Goal: Information Seeking & Learning: Learn about a topic

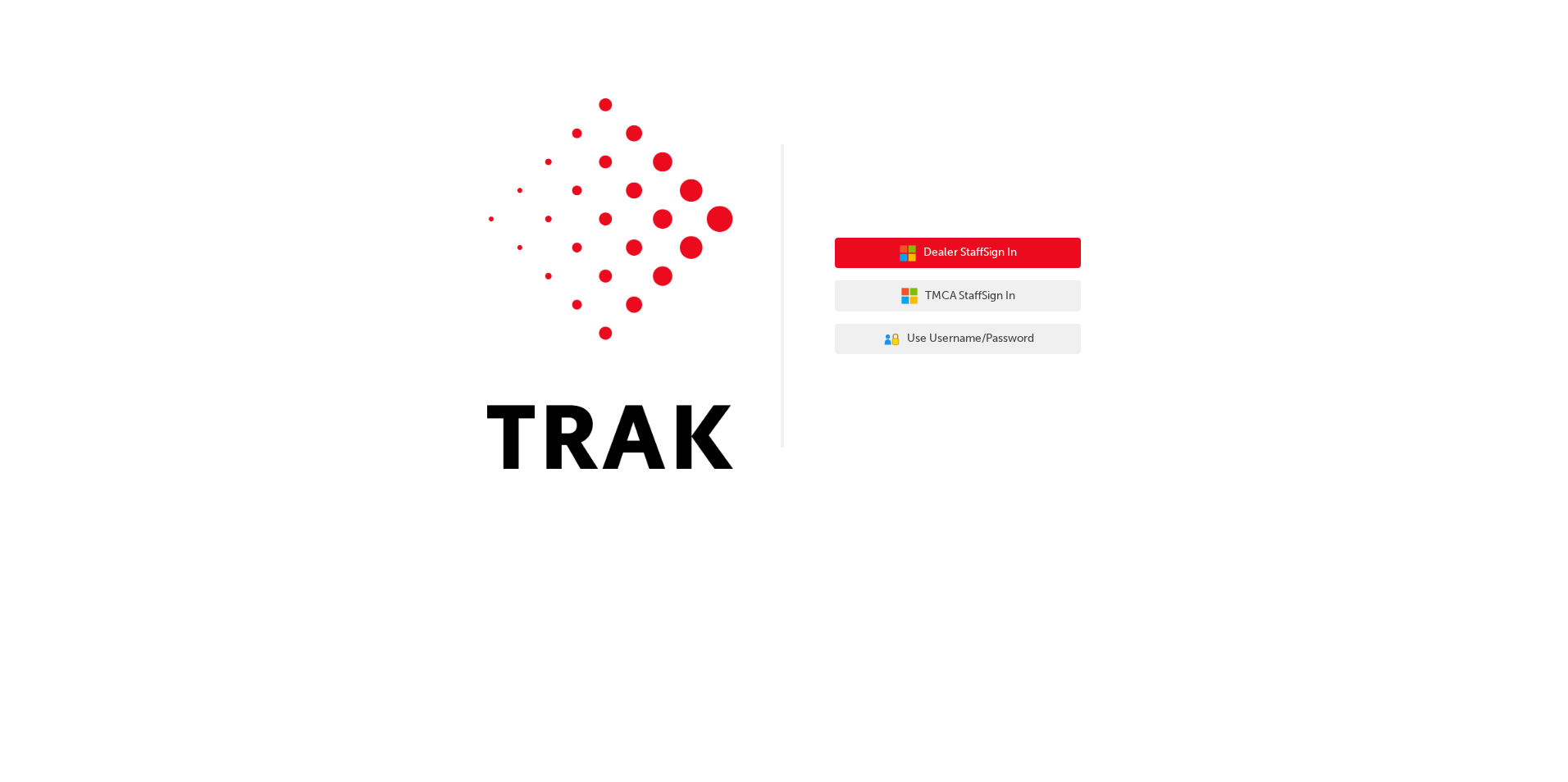
click at [939, 253] on span "Dealer Staff Sign In" at bounding box center [970, 253] width 93 height 19
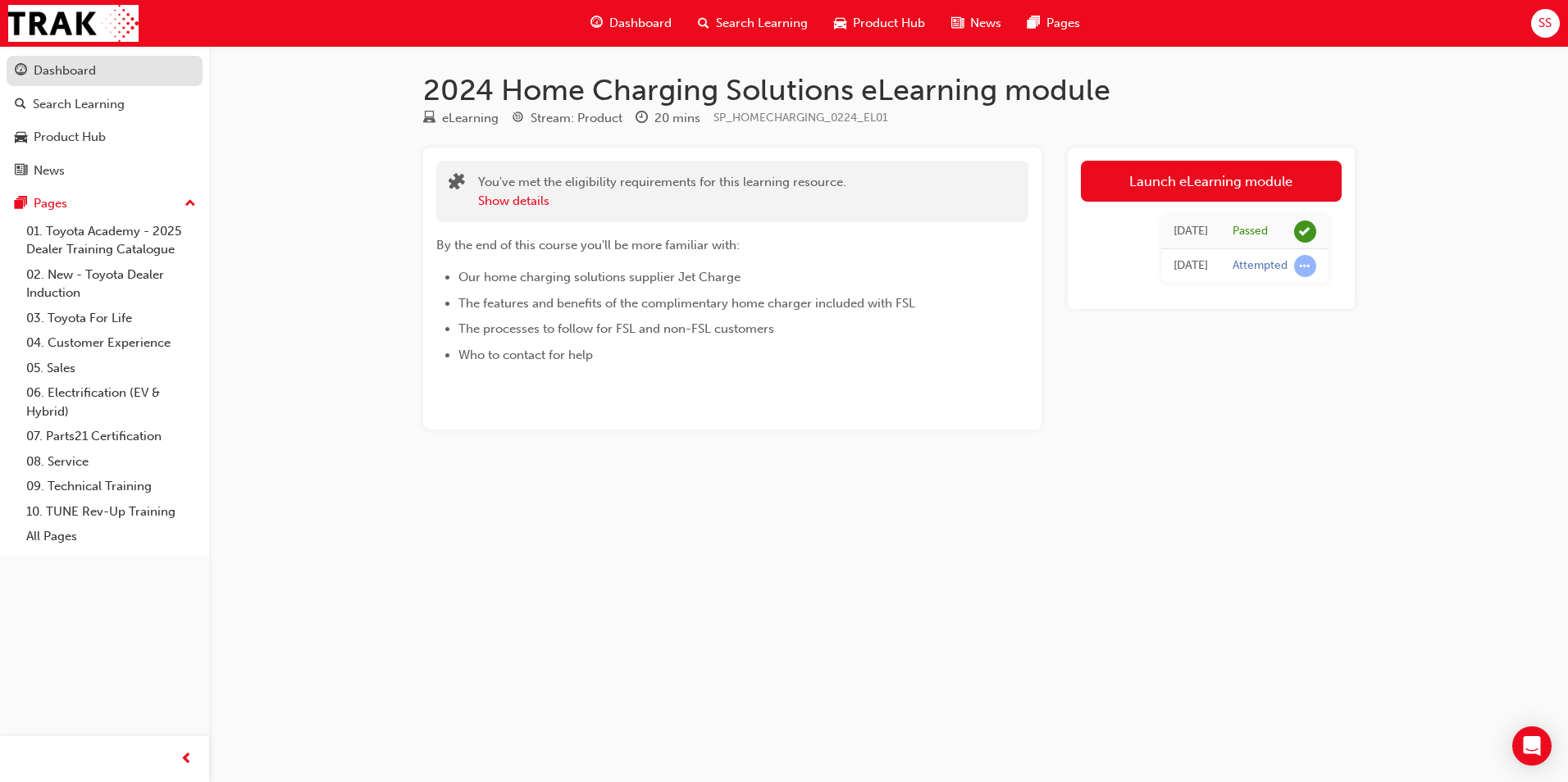
click at [57, 71] on div "Dashboard" at bounding box center [65, 71] width 62 height 19
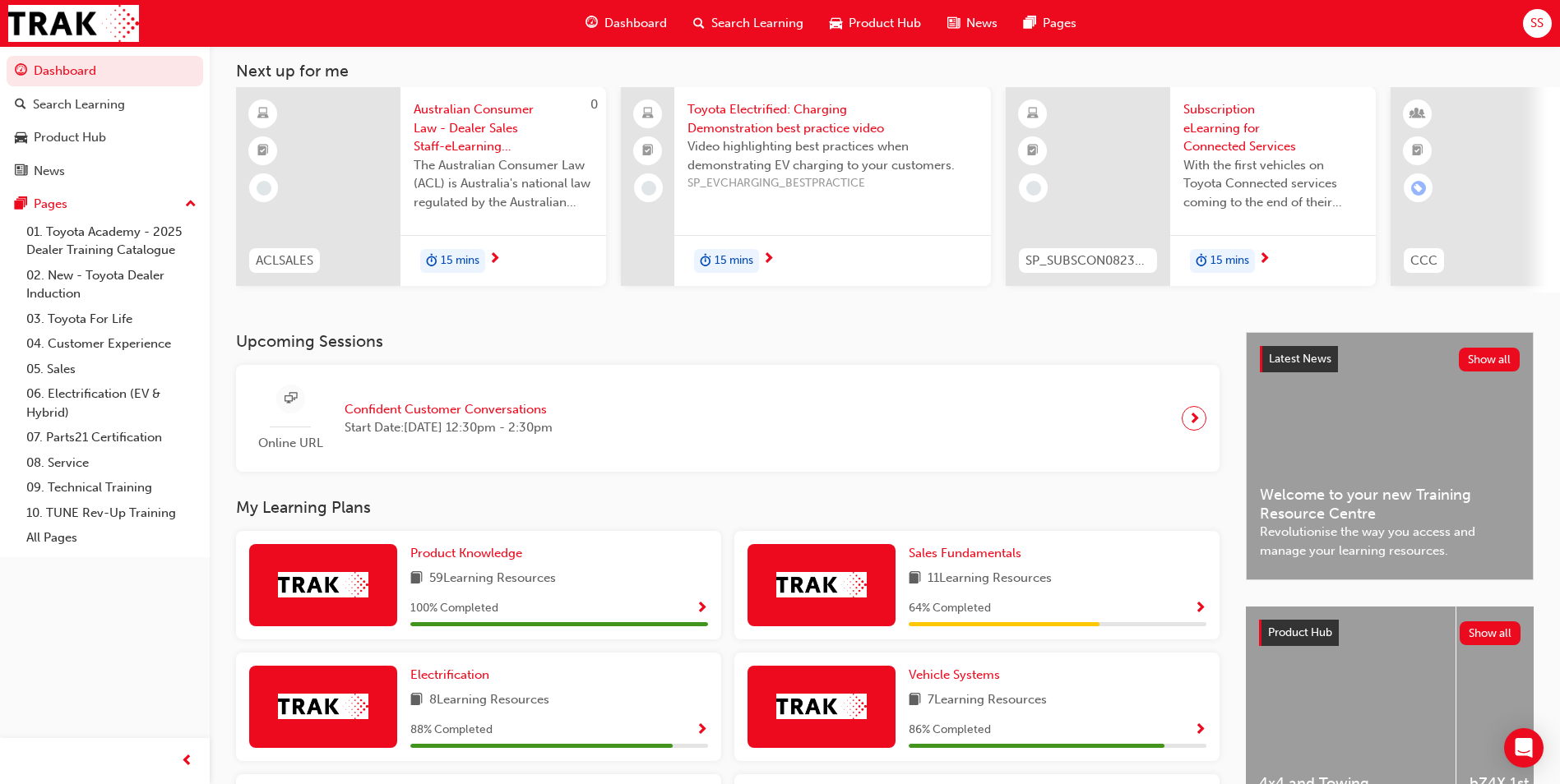
scroll to position [82, 0]
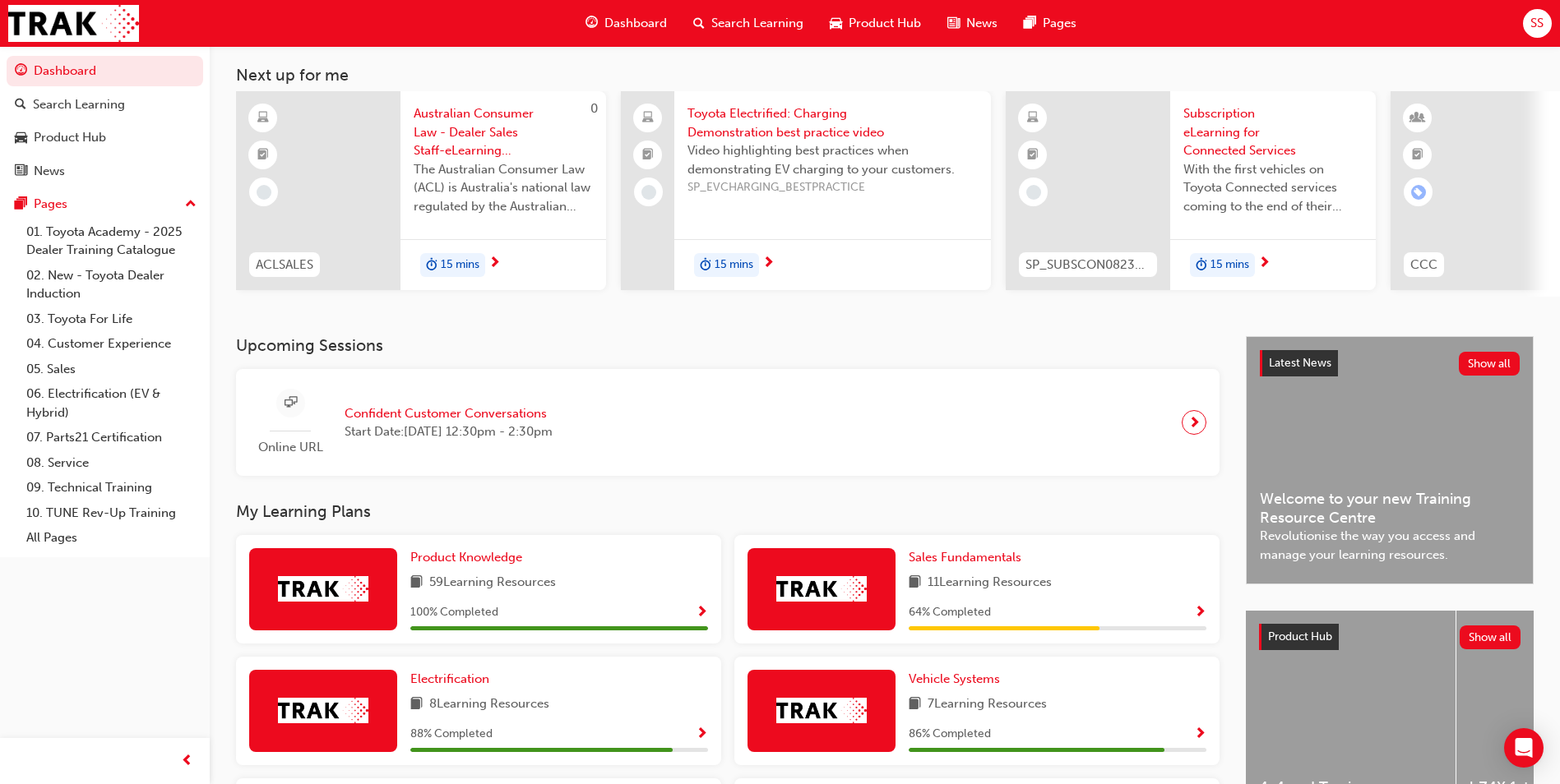
click at [764, 16] on span "Search Learning" at bounding box center [757, 23] width 92 height 19
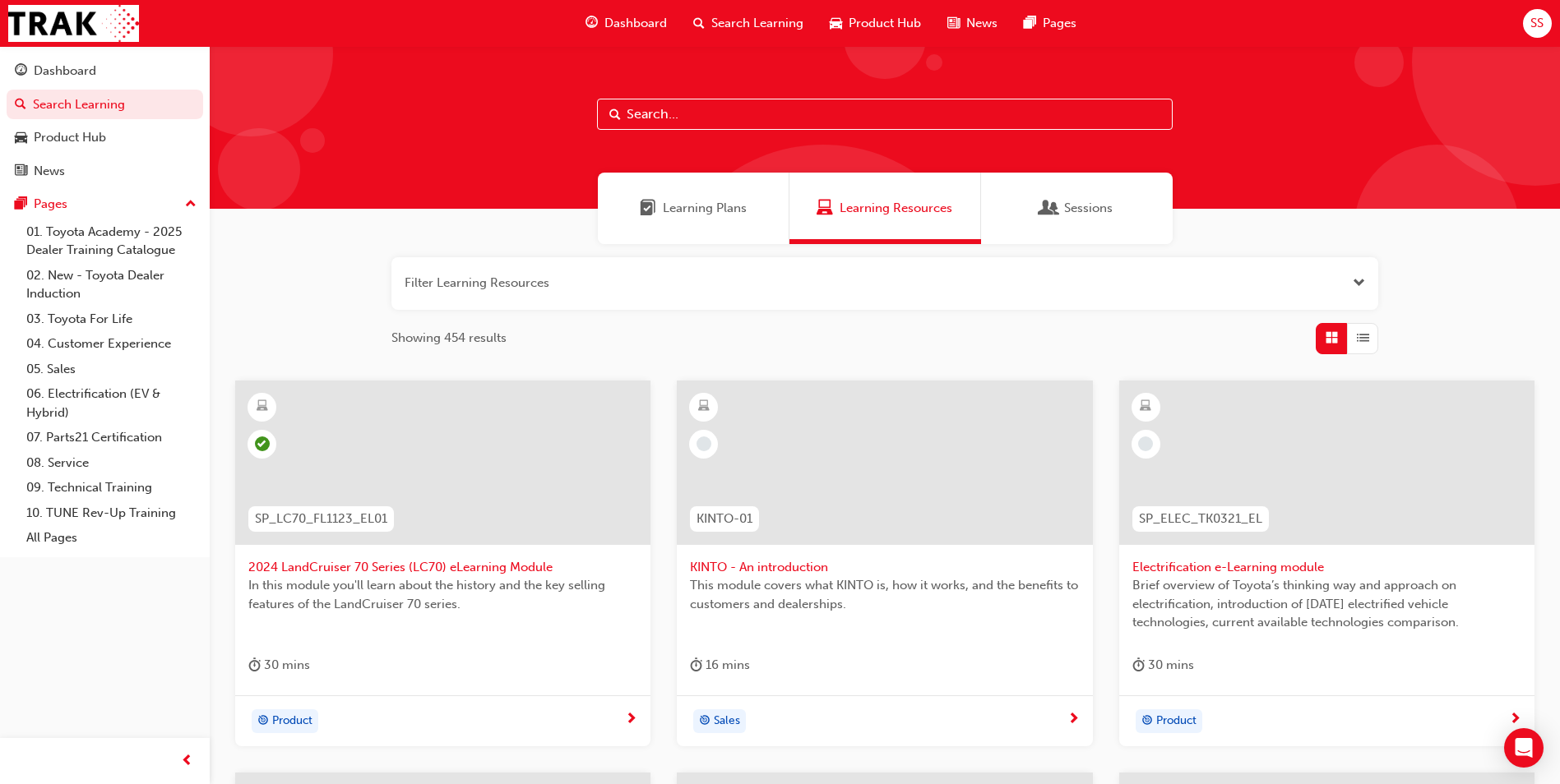
click at [463, 282] on button "button" at bounding box center [885, 283] width 987 height 53
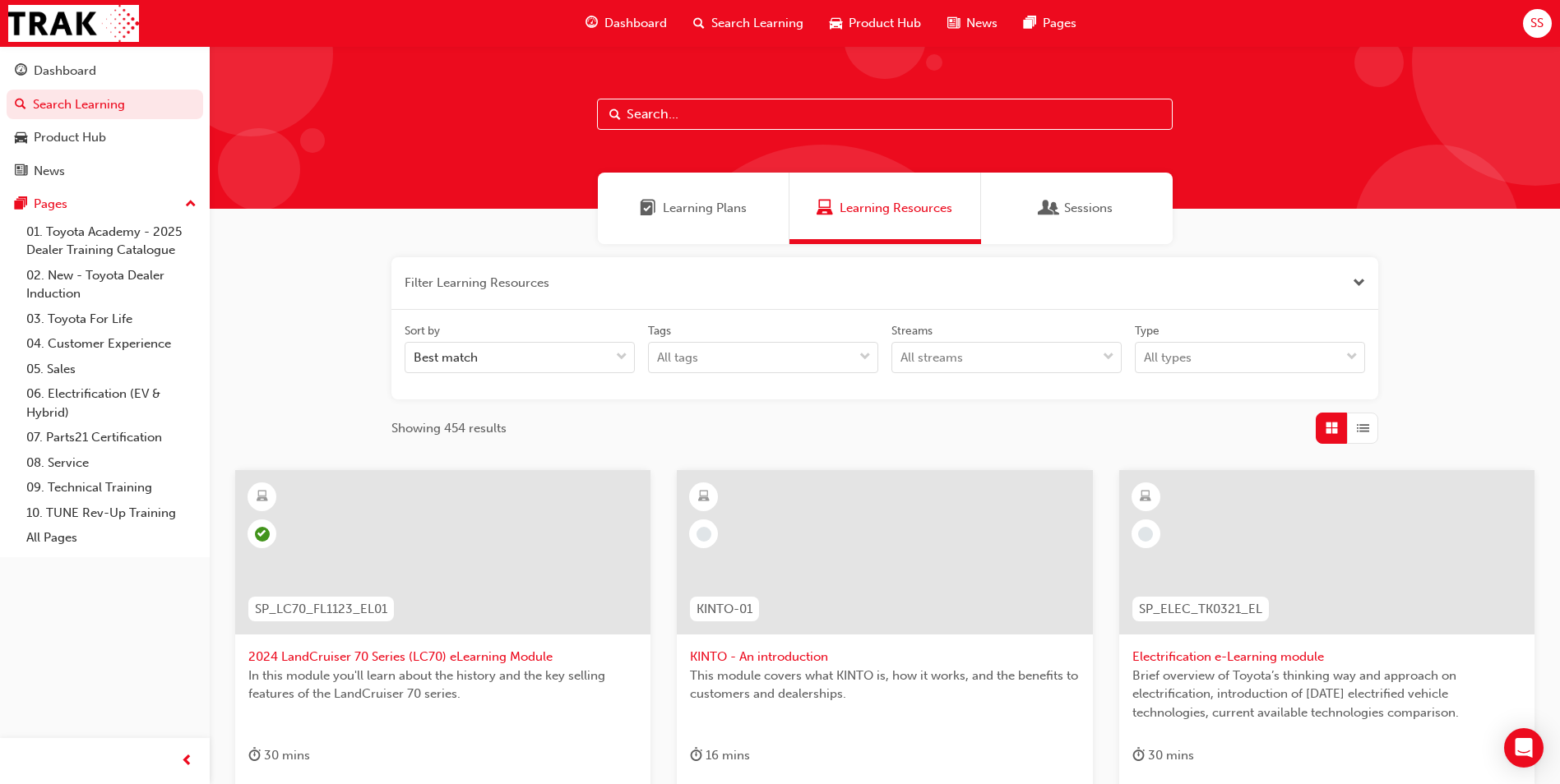
click at [679, 119] on input "text" at bounding box center [885, 114] width 576 height 31
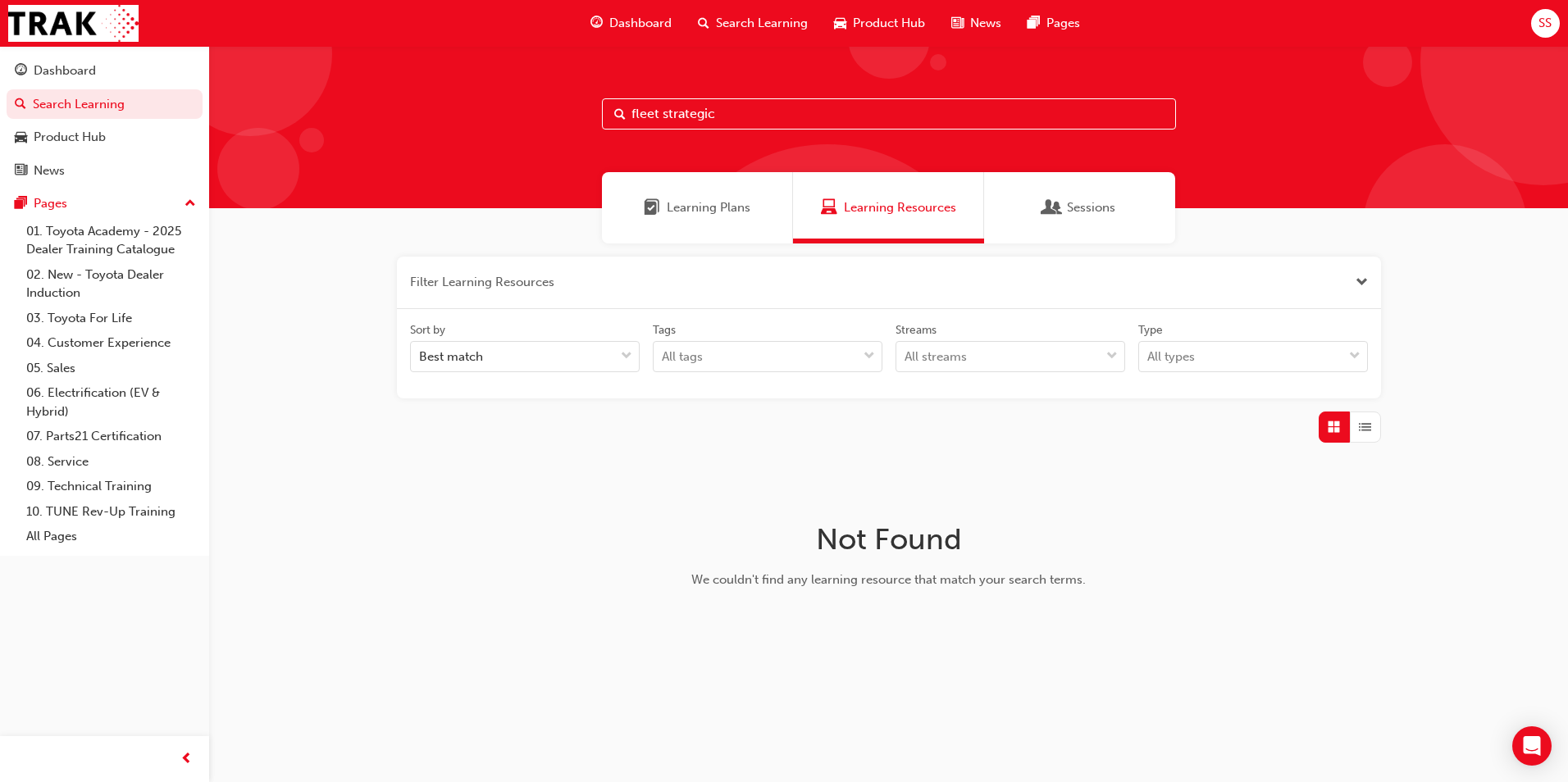
type input "fleet strategic"
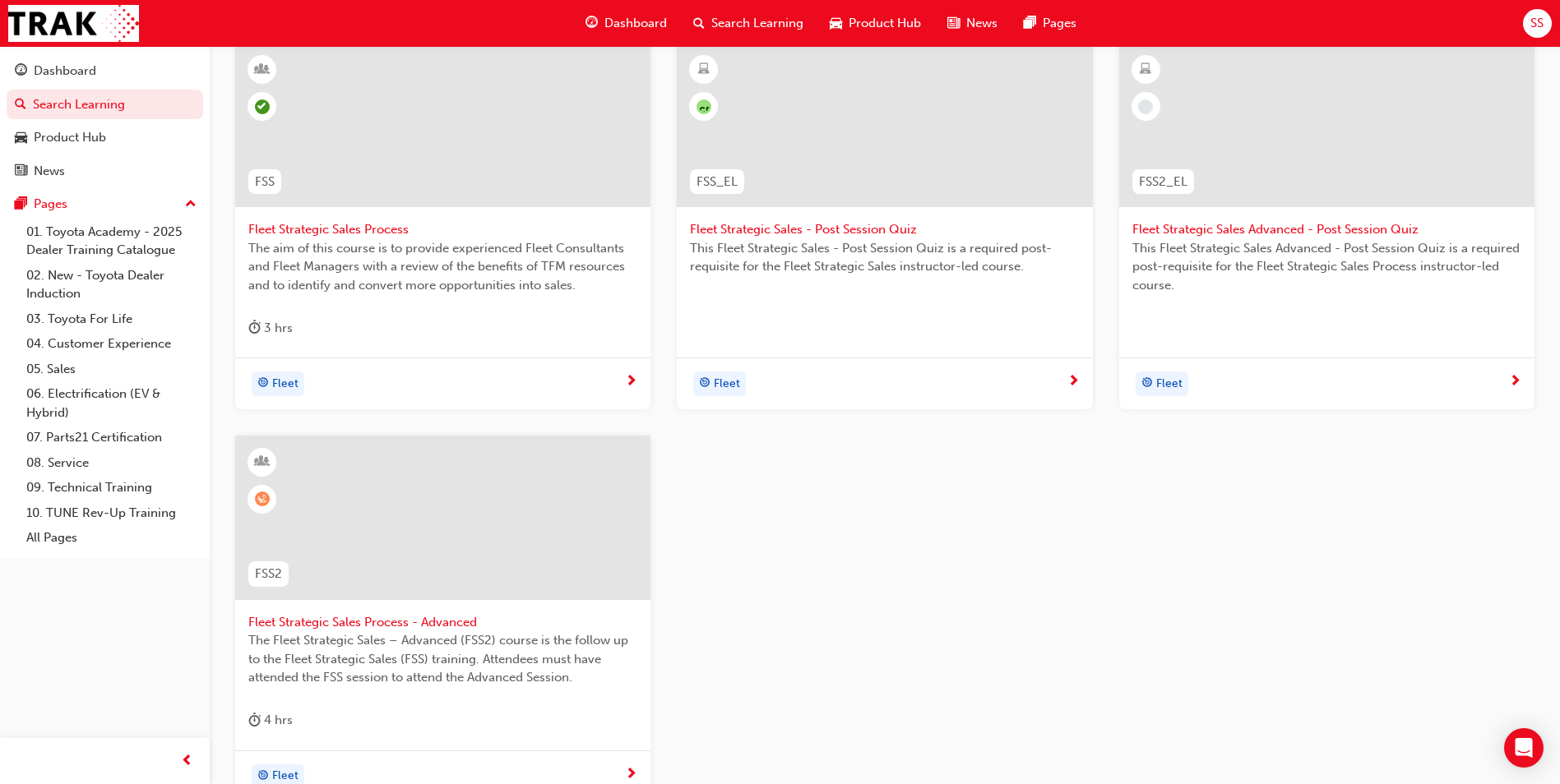
scroll to position [493, 0]
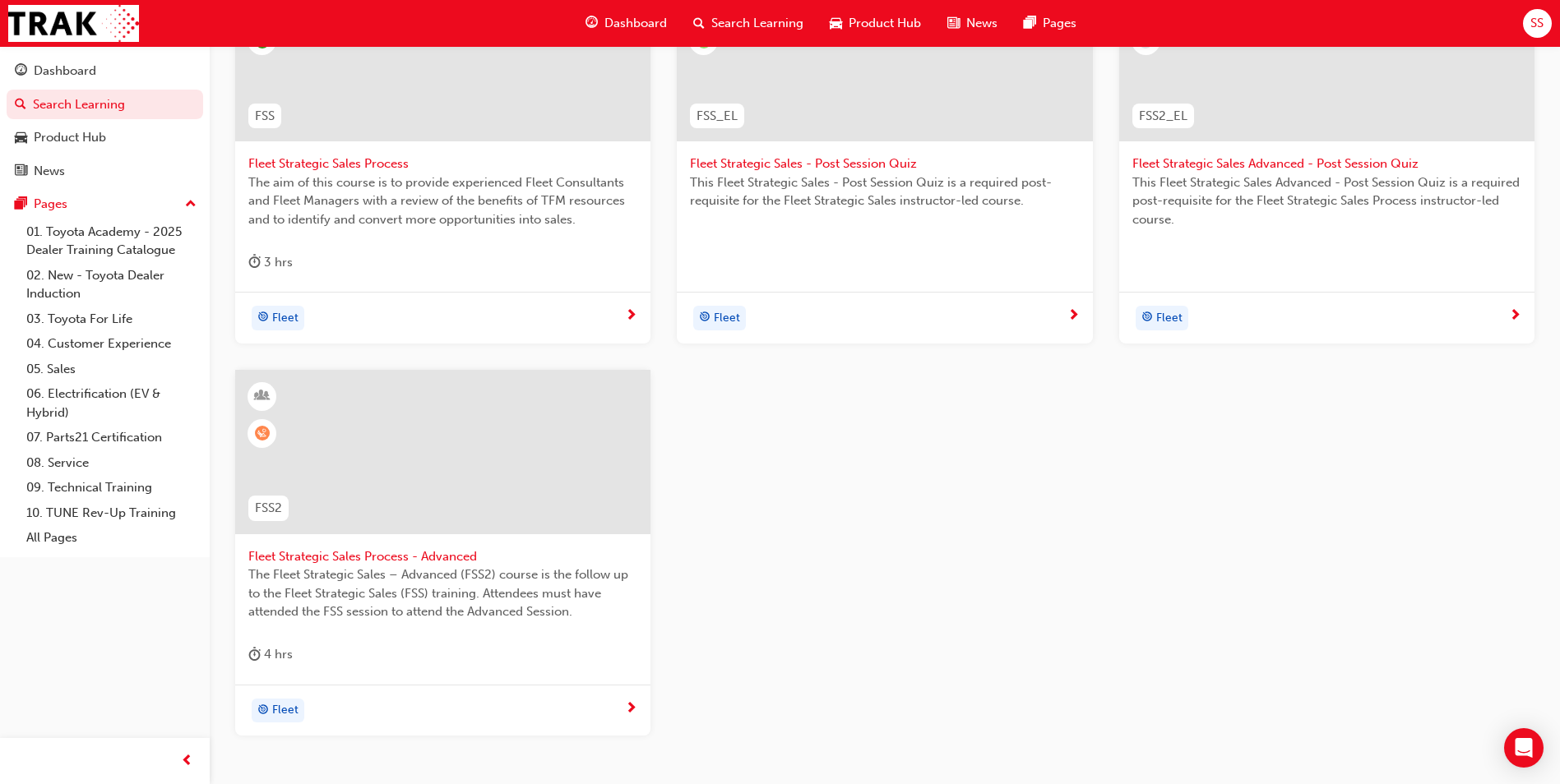
click at [449, 563] on span "Fleet Strategic Sales Process - Advanced" at bounding box center [442, 557] width 389 height 19
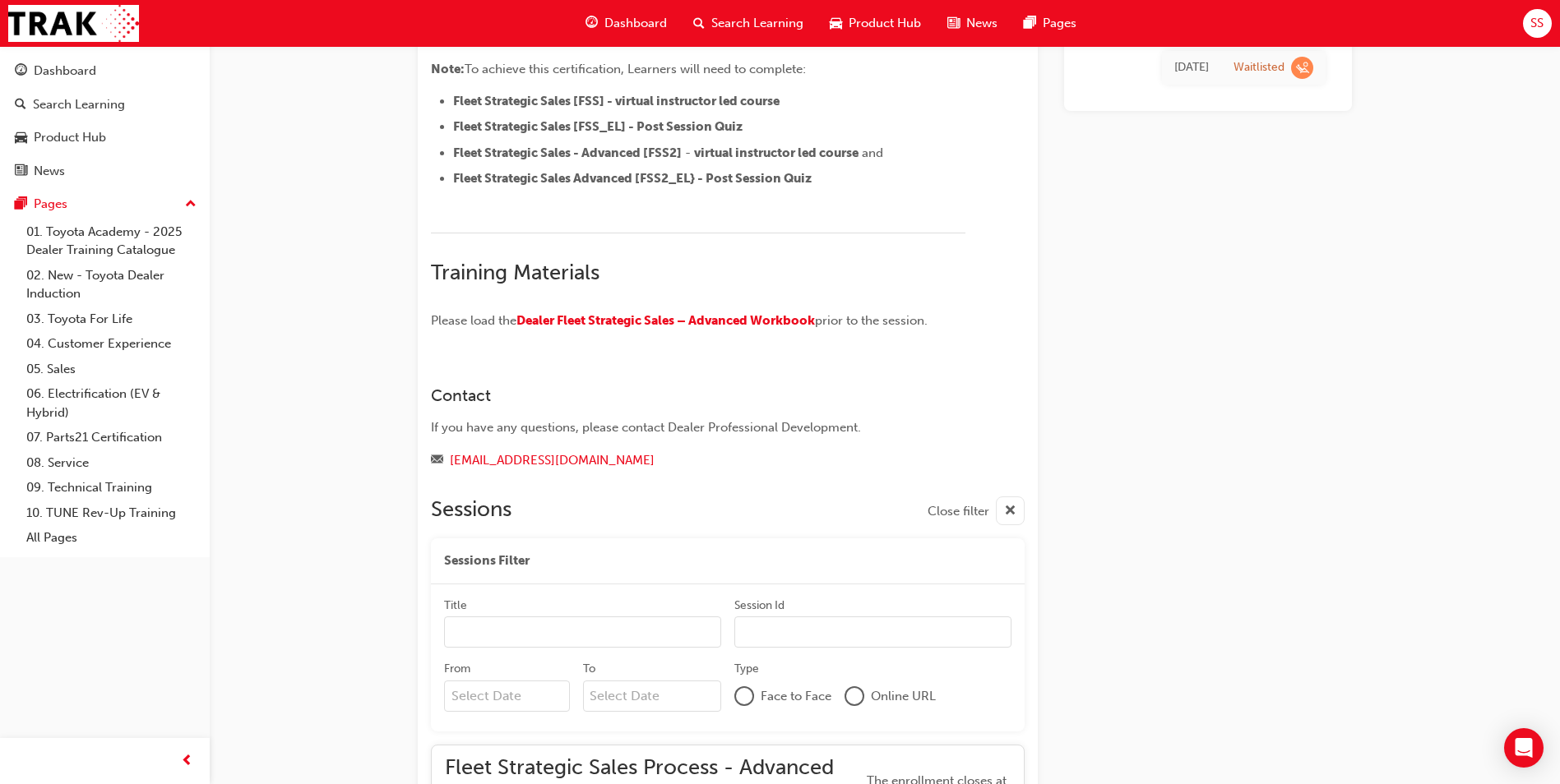
scroll to position [1200, 0]
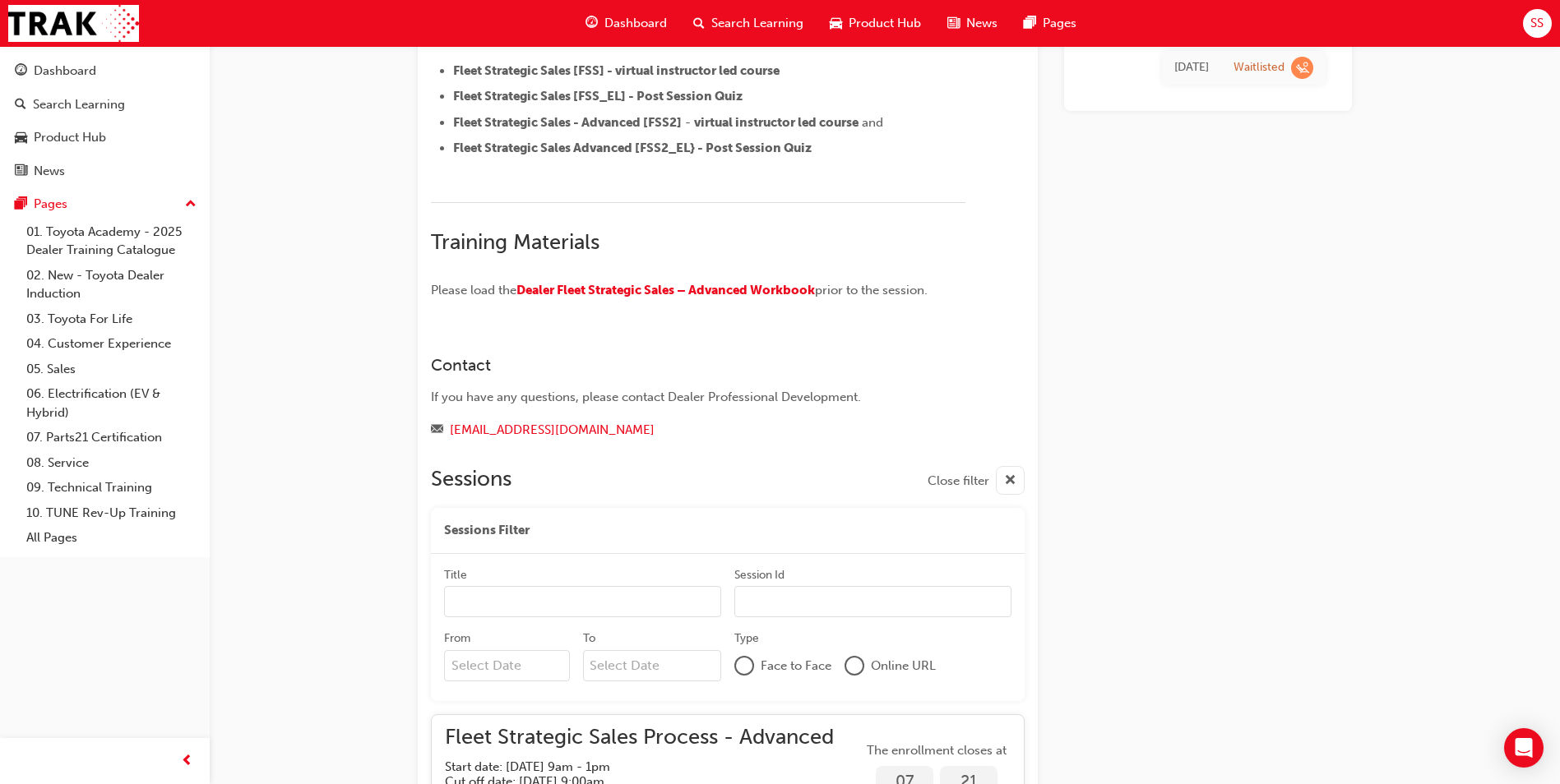
click at [1360, 501] on div "Fleet Strategic Sales Process - Advanced Instructor led Stream: Fleet 4 hrs 415…" at bounding box center [885, 139] width 987 height 2535
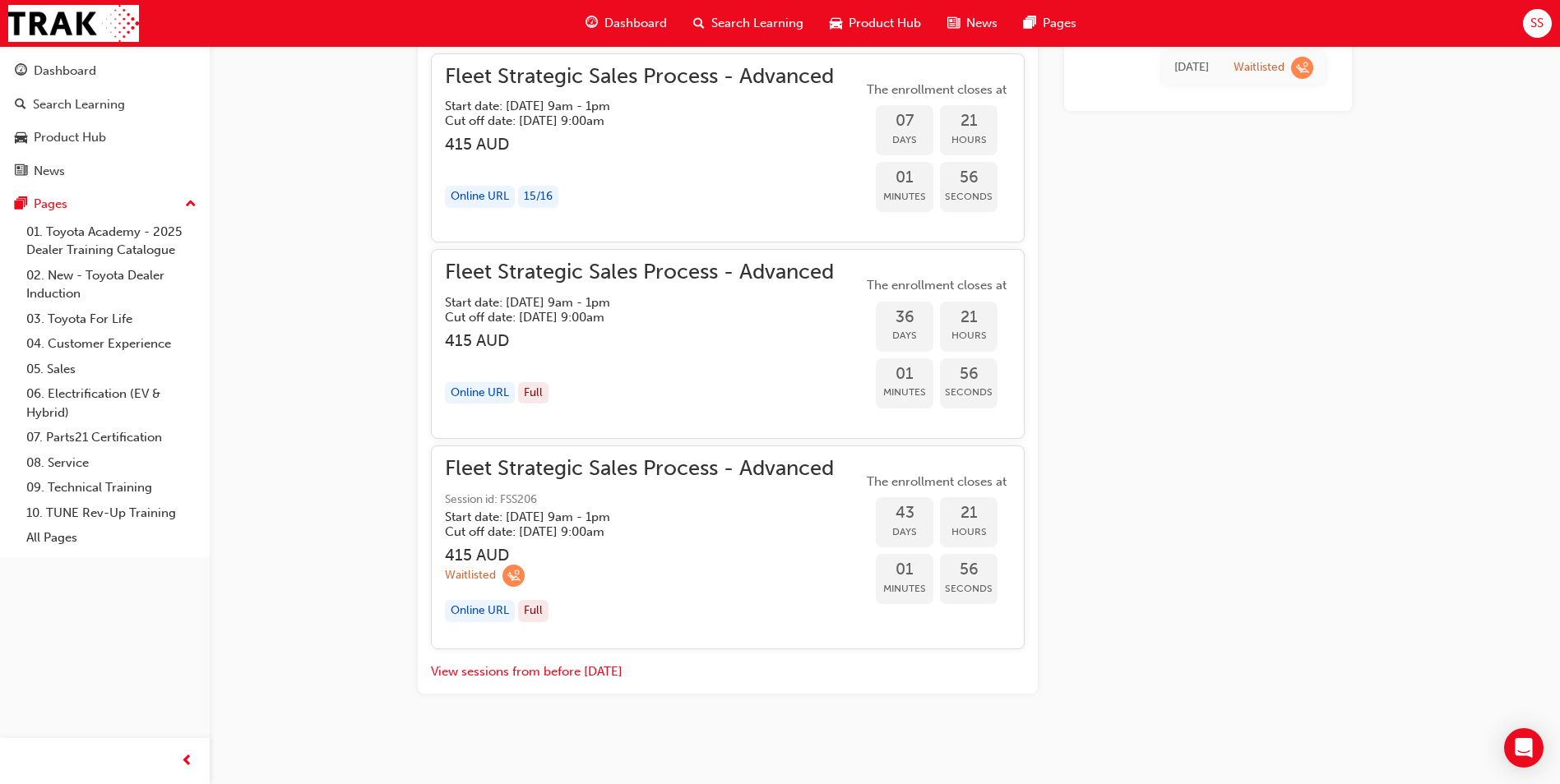
scroll to position [1864, 0]
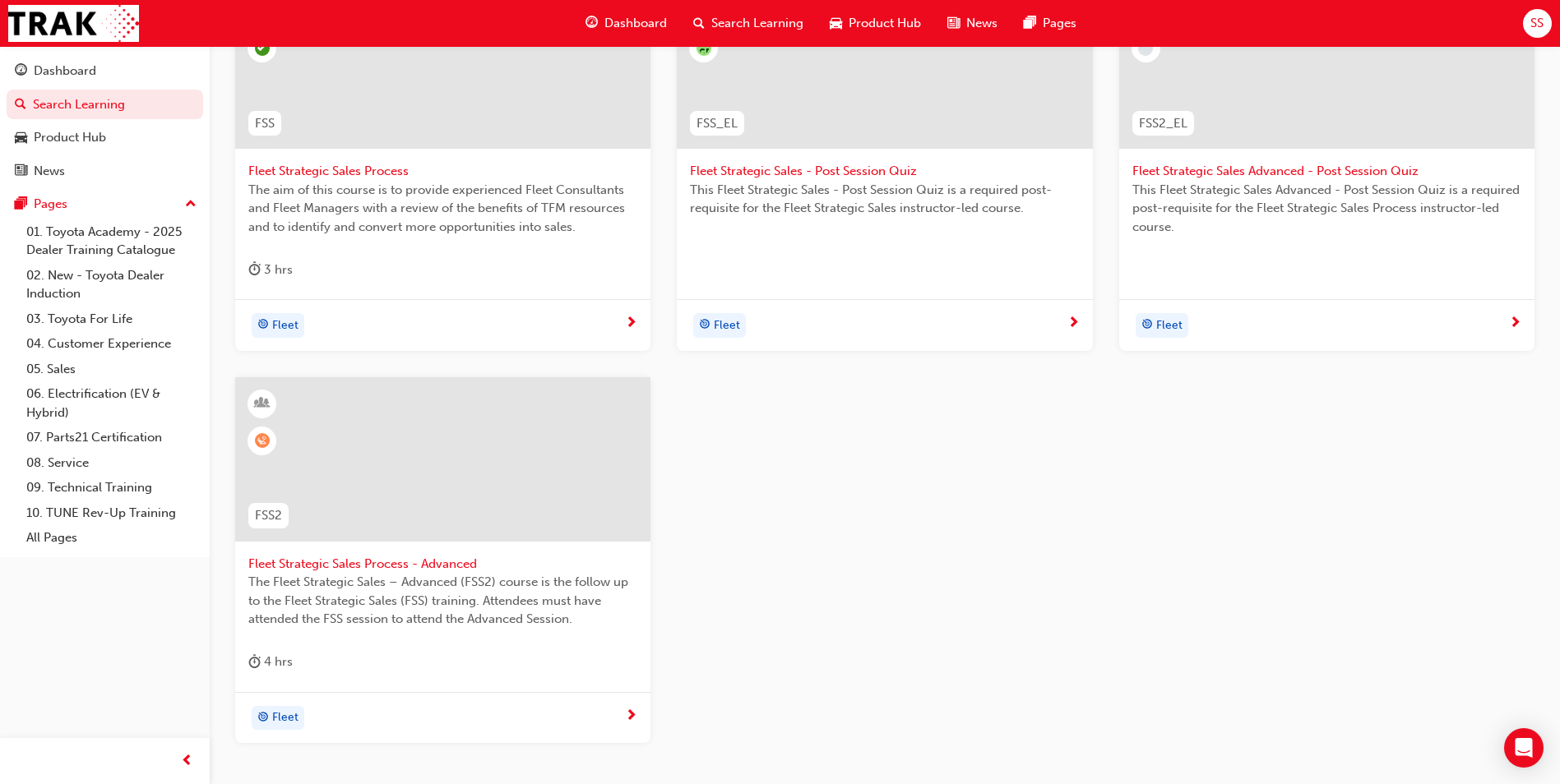
scroll to position [604, 0]
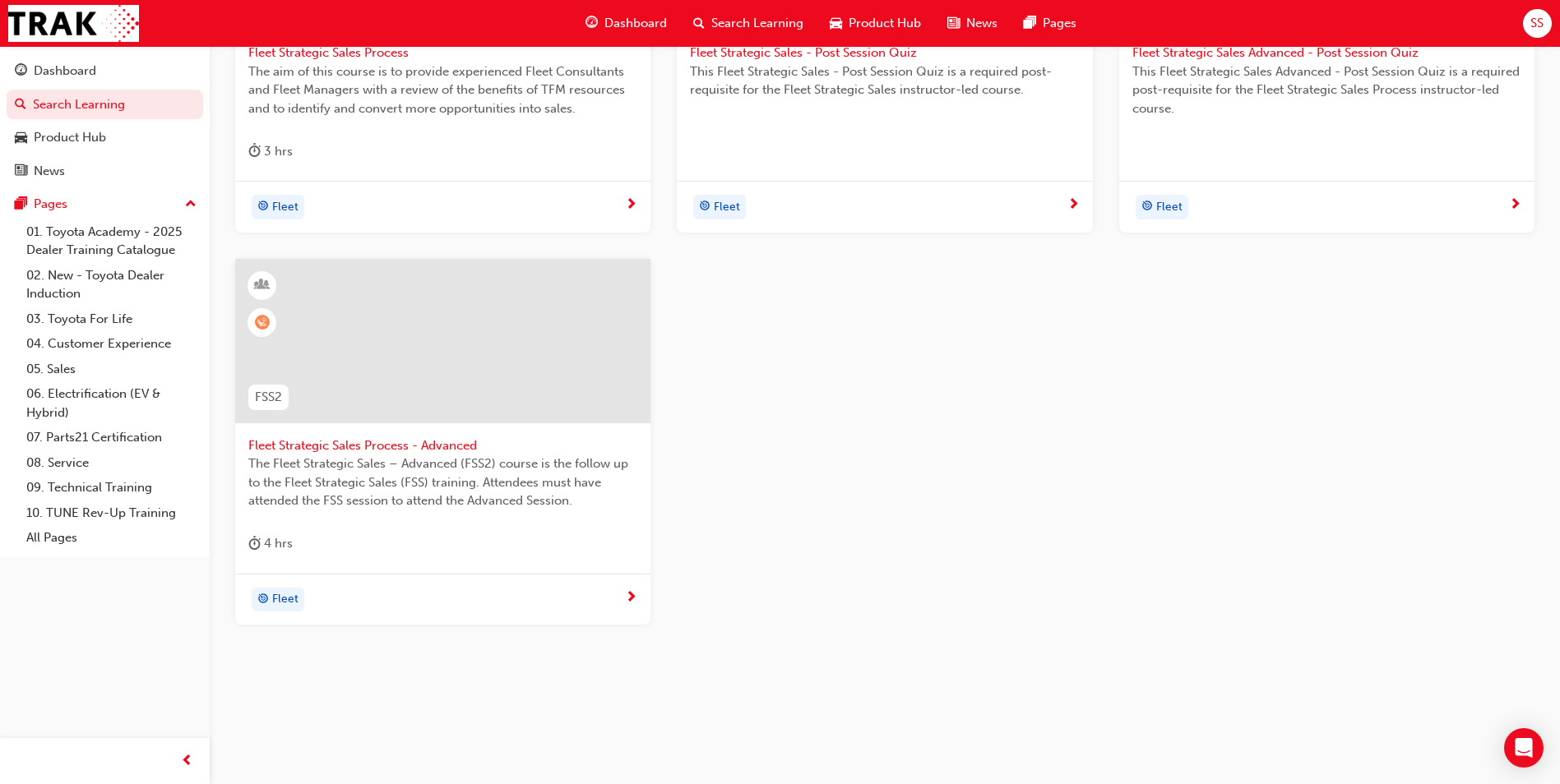
click at [1340, 583] on div "FSS Fleet Strategic Sales Process The aim of this course is to provide experien…" at bounding box center [884, 258] width 1325 height 785
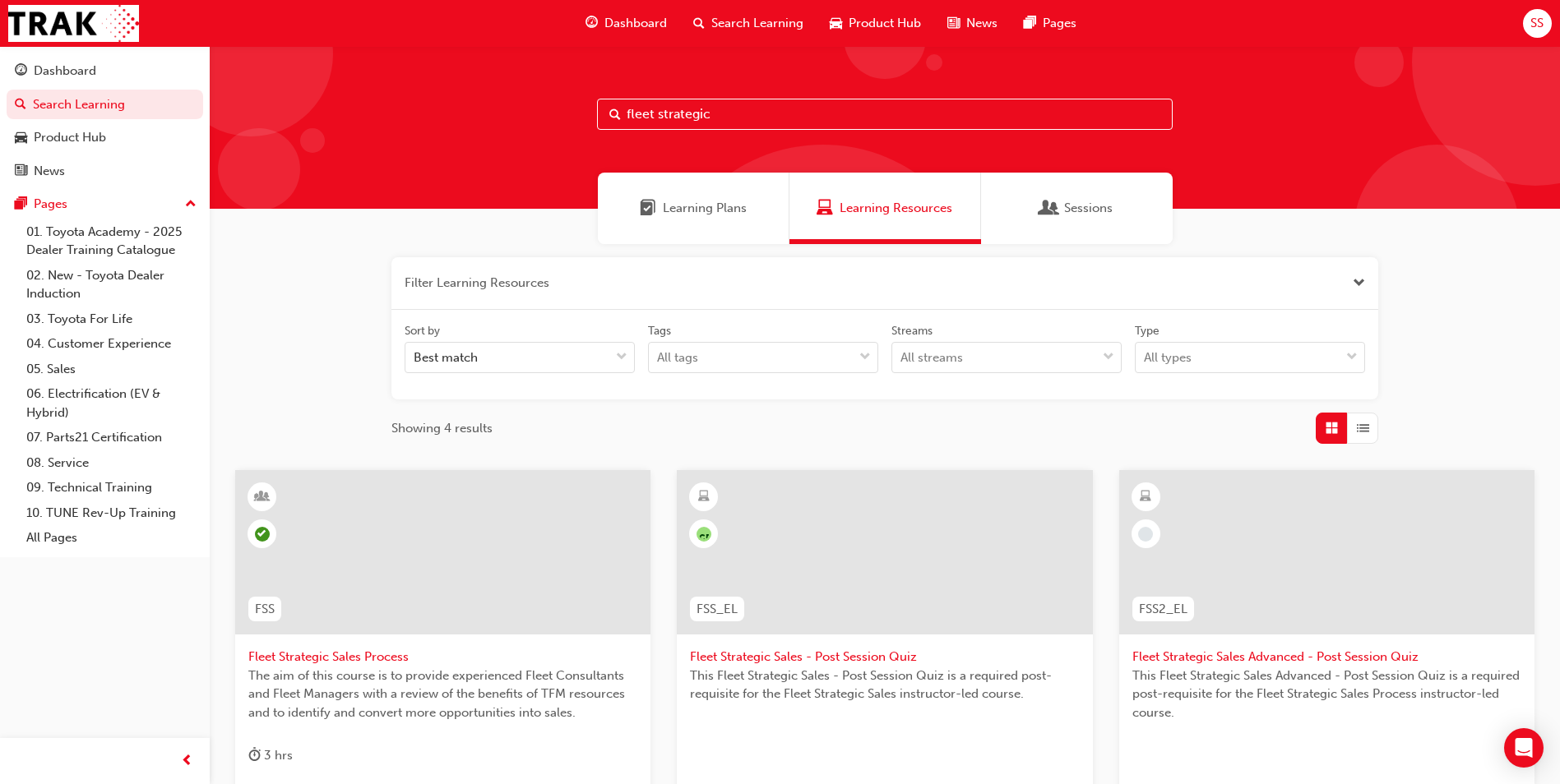
scroll to position [493, 0]
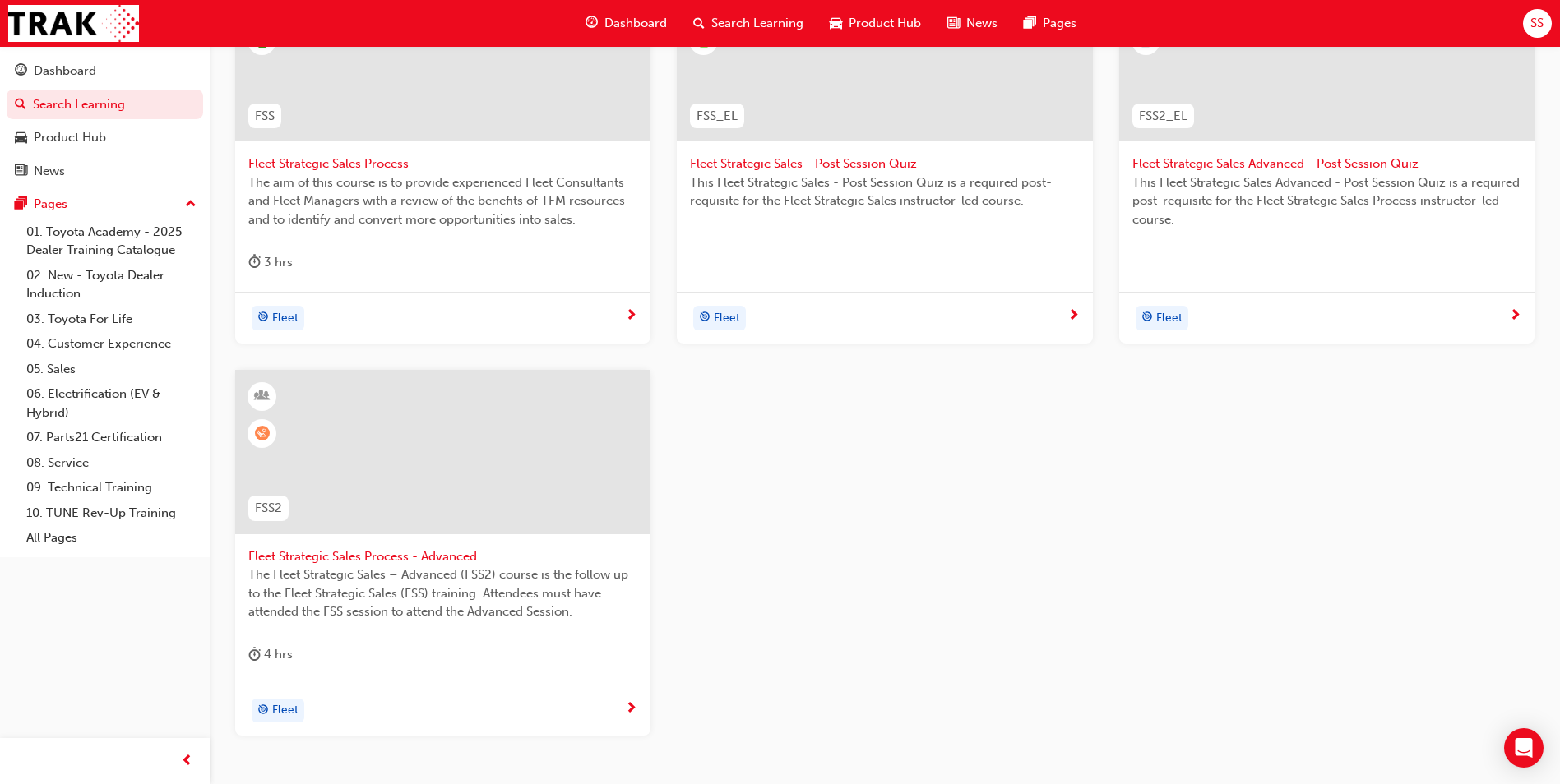
click at [1255, 161] on span "Fleet Strategic Sales Advanced - Post Session Quiz" at bounding box center [1326, 164] width 389 height 19
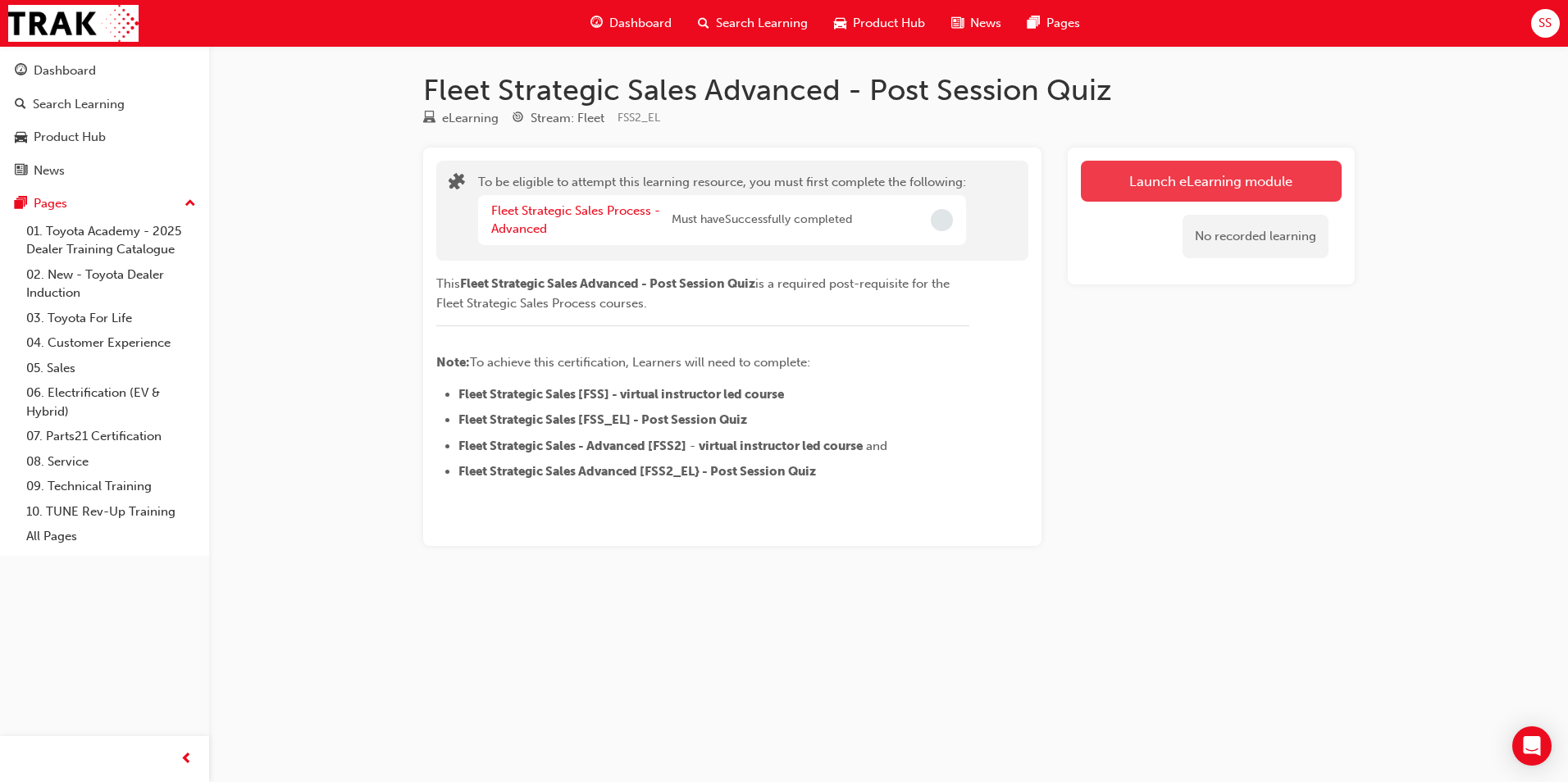
click at [1196, 183] on button "Launch eLearning module" at bounding box center [1211, 180] width 261 height 41
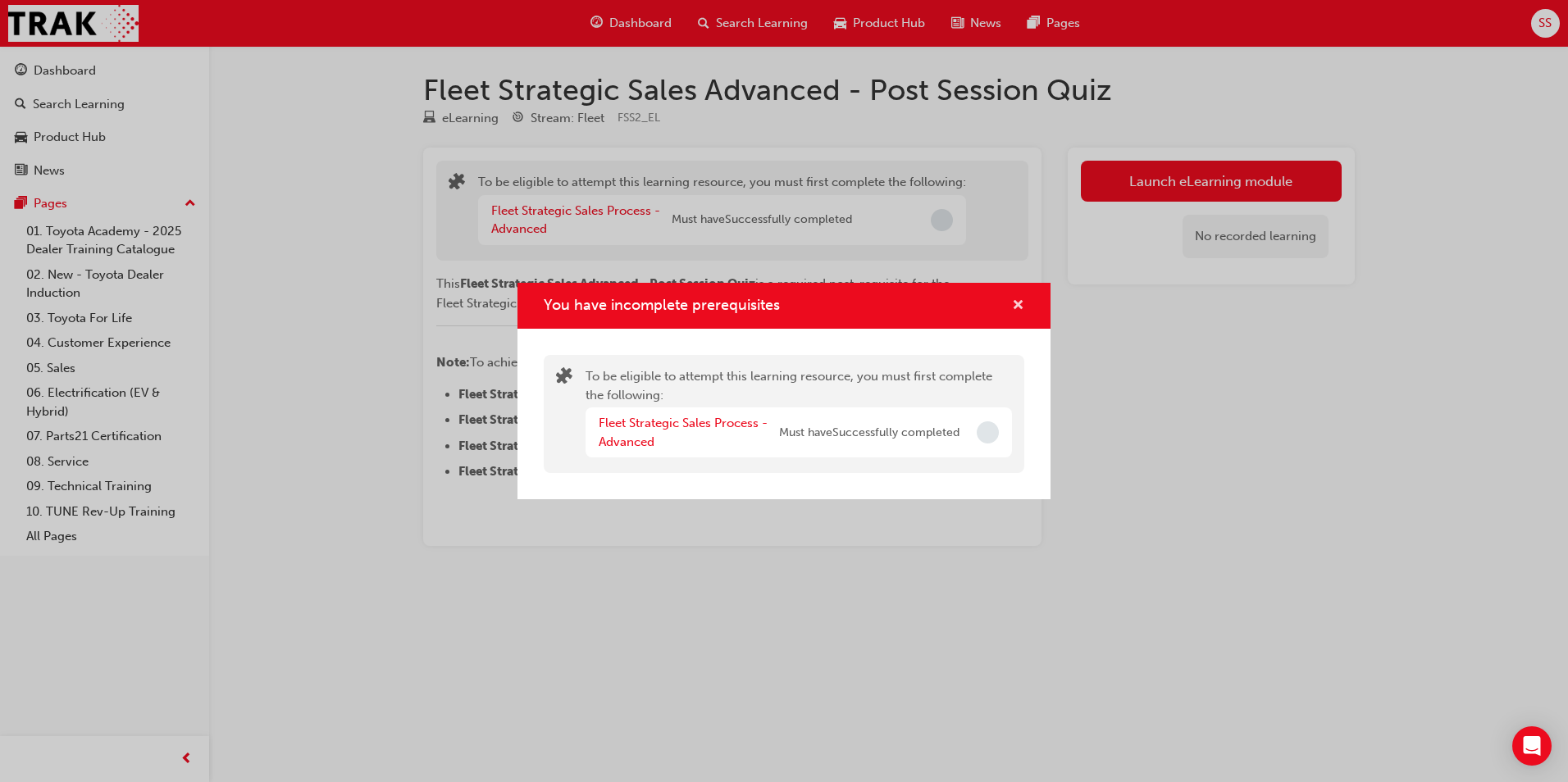
click at [1021, 300] on span "cross-icon" at bounding box center [1018, 306] width 12 height 15
